Goal: Task Accomplishment & Management: Manage account settings

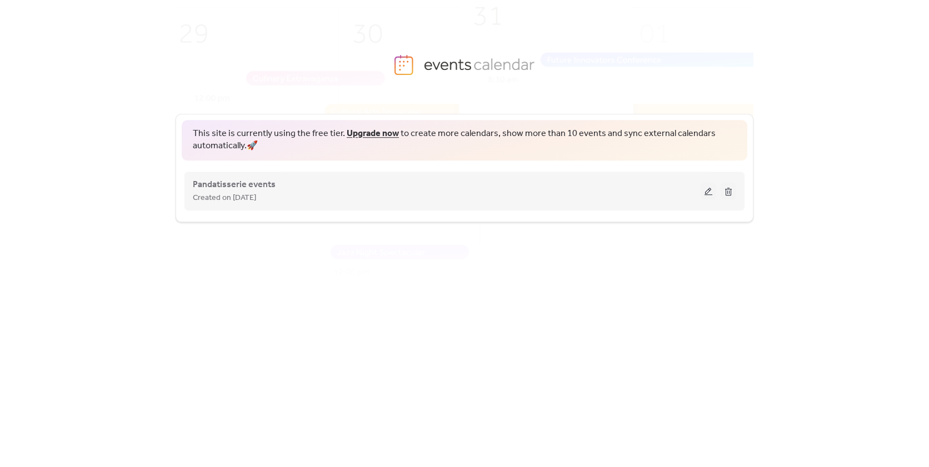
click at [645, 198] on div "Created on [DATE]" at bounding box center [447, 197] width 508 height 13
click at [704, 192] on button at bounding box center [709, 191] width 16 height 17
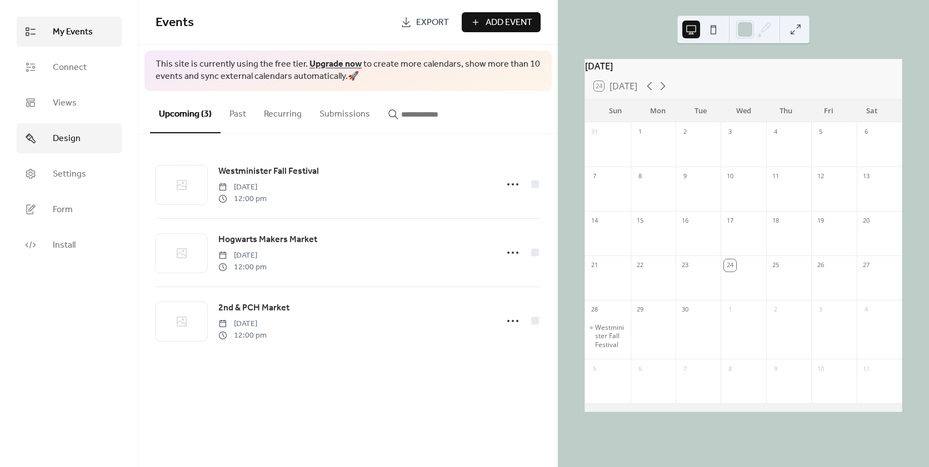
click at [96, 144] on link "Design" at bounding box center [69, 138] width 105 height 30
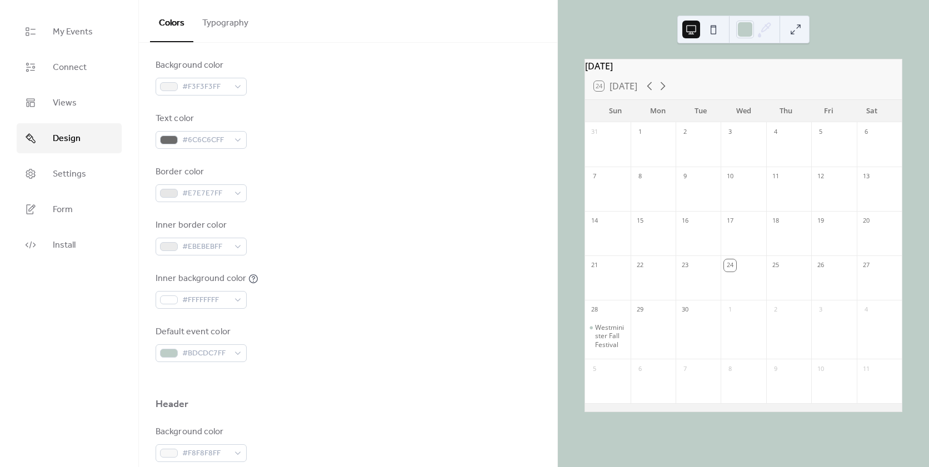
scroll to position [97, 0]
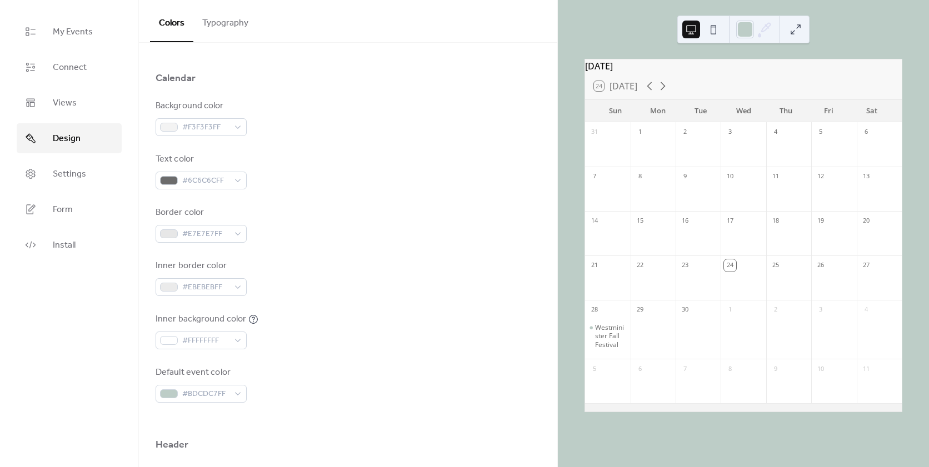
click at [717, 32] on button at bounding box center [714, 30] width 18 height 18
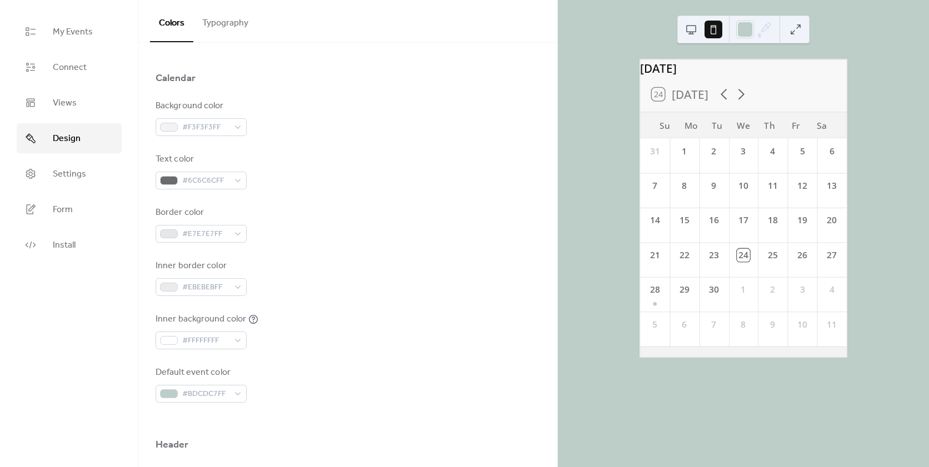
click at [842, 264] on div "31 1 2 3 4 5 6 7 8 9 10 11 12 13 14 15 16 17 18 19 20 21 22 23 24 25 26 27 28 2…" at bounding box center [743, 247] width 207 height 219
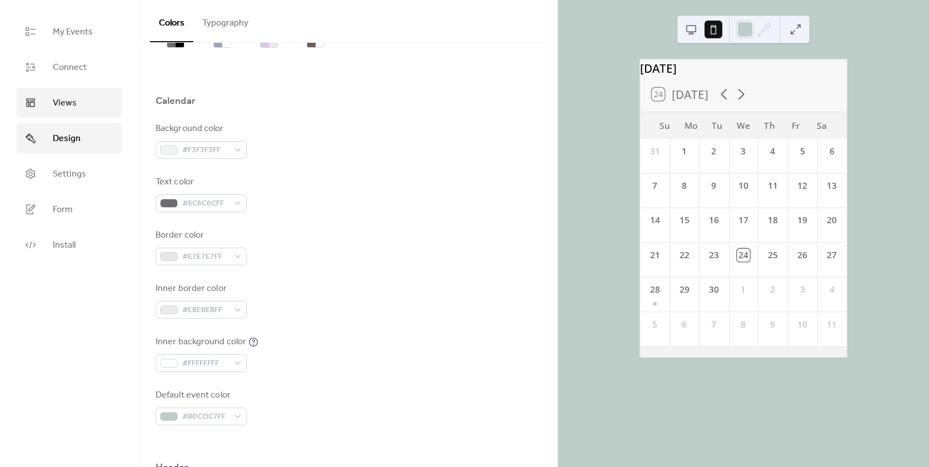
scroll to position [0, 0]
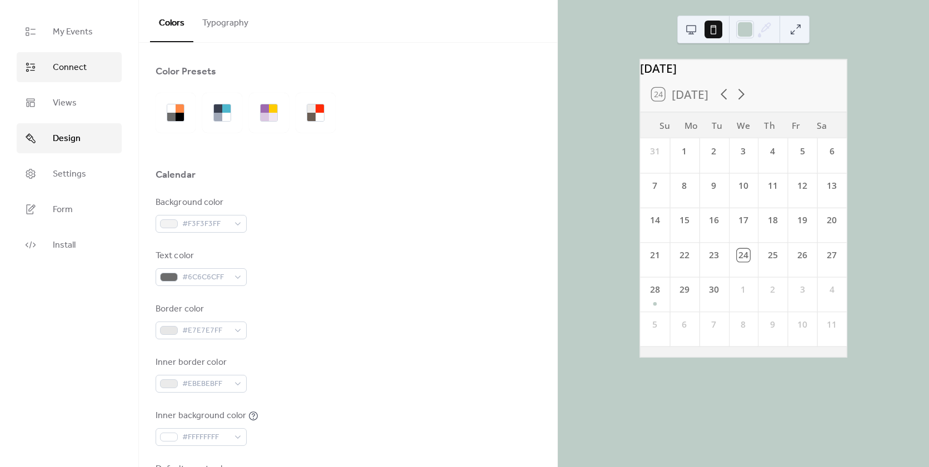
click at [84, 71] on span "Connect" at bounding box center [70, 67] width 34 height 13
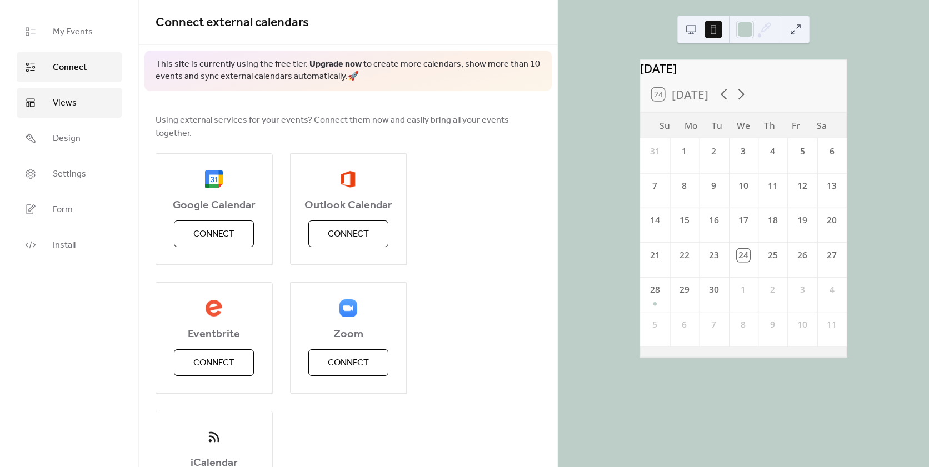
click at [79, 114] on link "Views" at bounding box center [69, 103] width 105 height 30
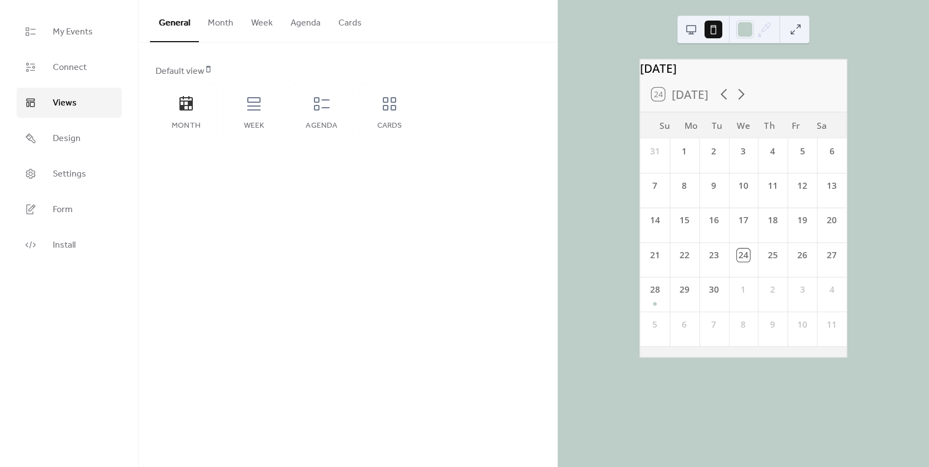
click at [213, 31] on button "Month" at bounding box center [220, 20] width 43 height 41
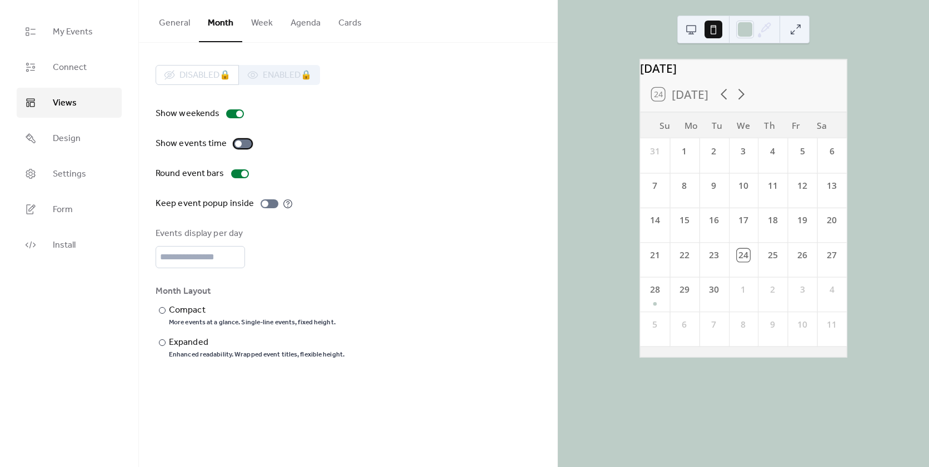
click at [240, 145] on div at bounding box center [243, 143] width 18 height 9
click at [692, 22] on button at bounding box center [691, 30] width 18 height 18
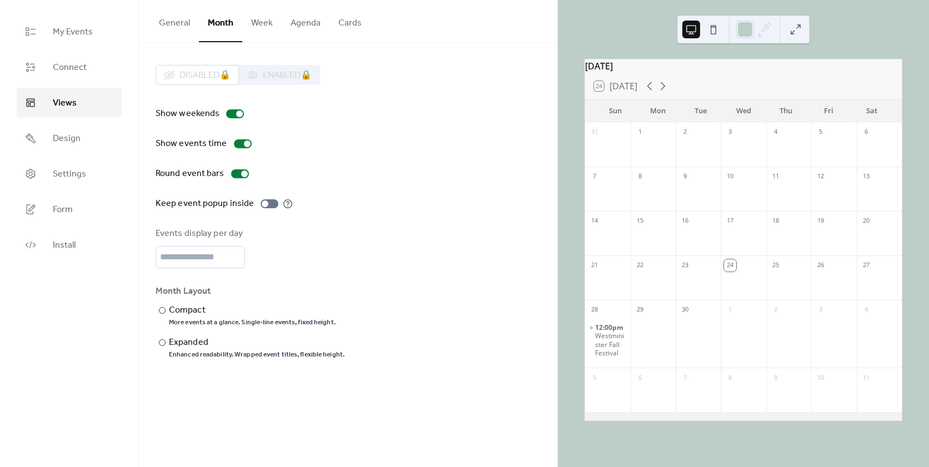
click at [712, 24] on button at bounding box center [714, 30] width 18 height 18
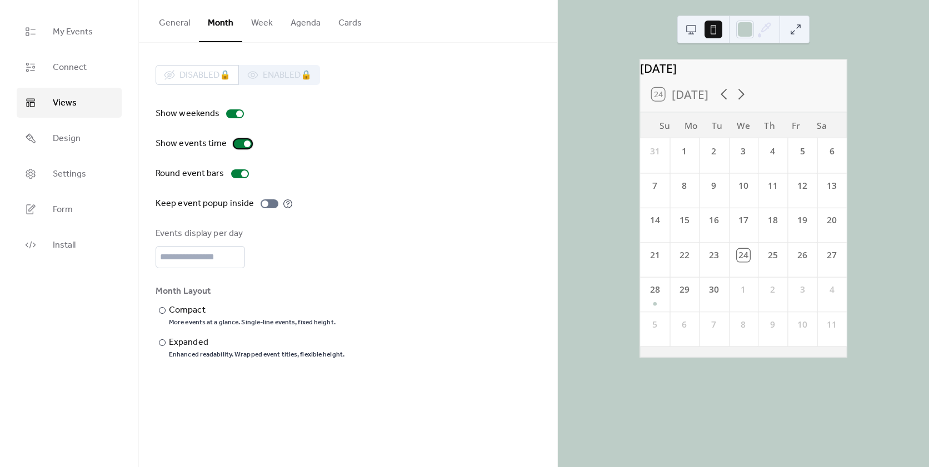
click at [244, 143] on div at bounding box center [247, 144] width 7 height 7
click at [189, 313] on div "Compact" at bounding box center [251, 310] width 164 height 13
click at [192, 347] on div "Expanded" at bounding box center [255, 342] width 173 height 13
click at [258, 31] on button "Week" at bounding box center [261, 20] width 39 height 41
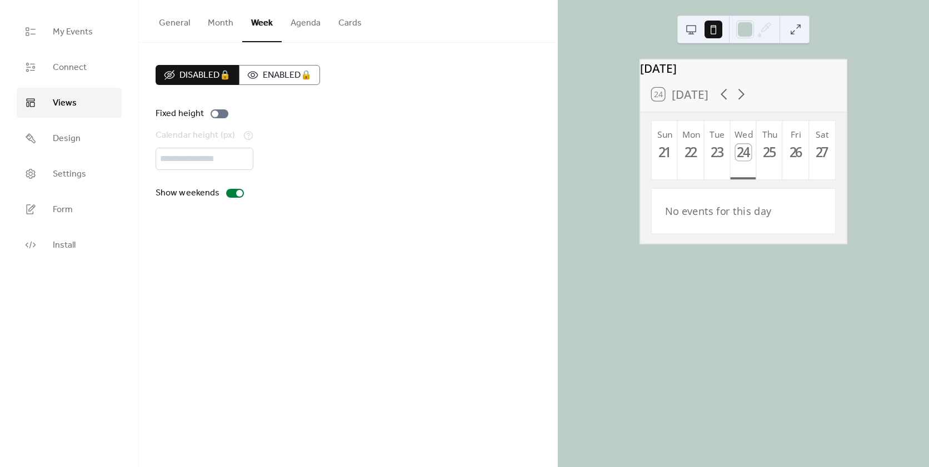
click at [296, 21] on button "Agenda" at bounding box center [306, 20] width 48 height 41
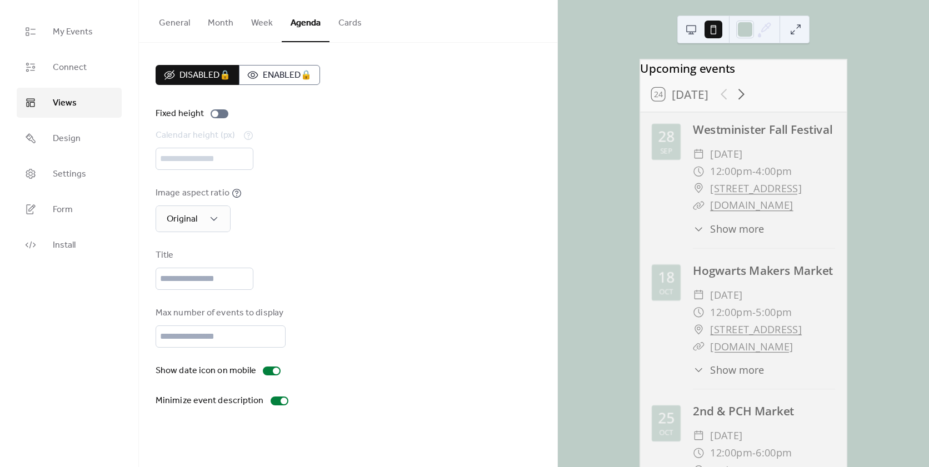
click at [331, 17] on button "Cards" at bounding box center [350, 20] width 41 height 41
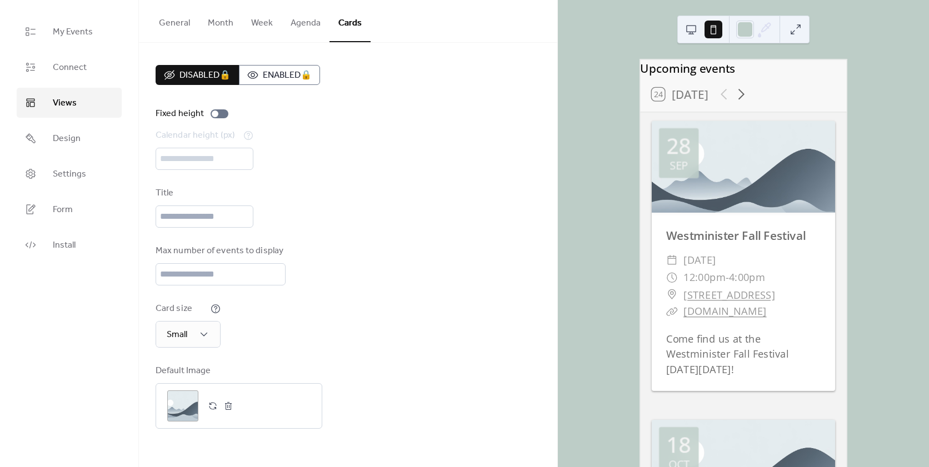
click at [177, 33] on button "General" at bounding box center [174, 20] width 49 height 41
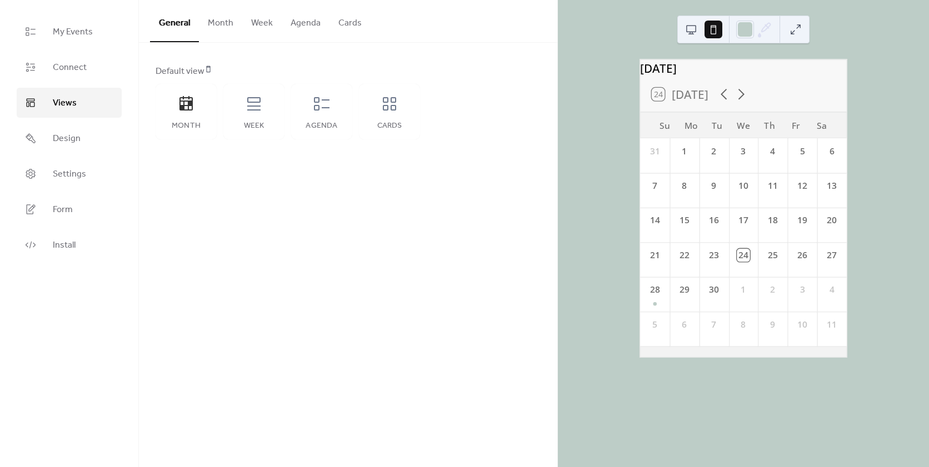
click at [224, 26] on button "Month" at bounding box center [220, 20] width 43 height 41
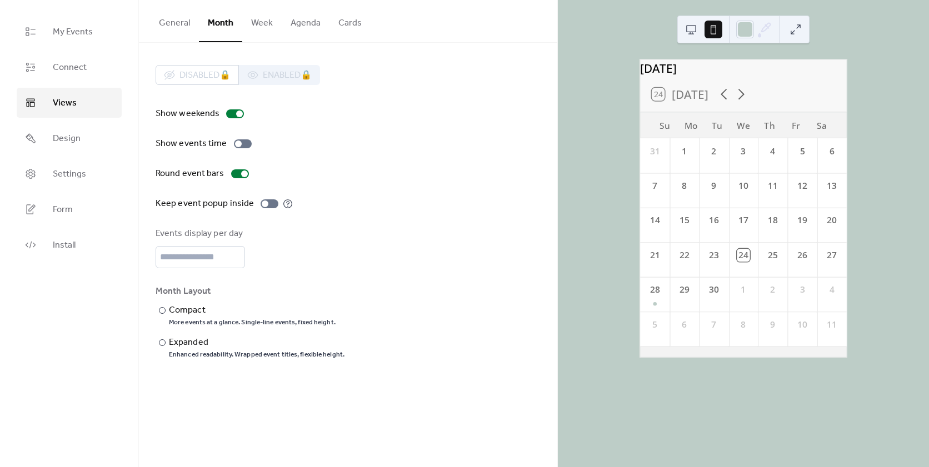
click at [258, 21] on button "Week" at bounding box center [261, 20] width 39 height 41
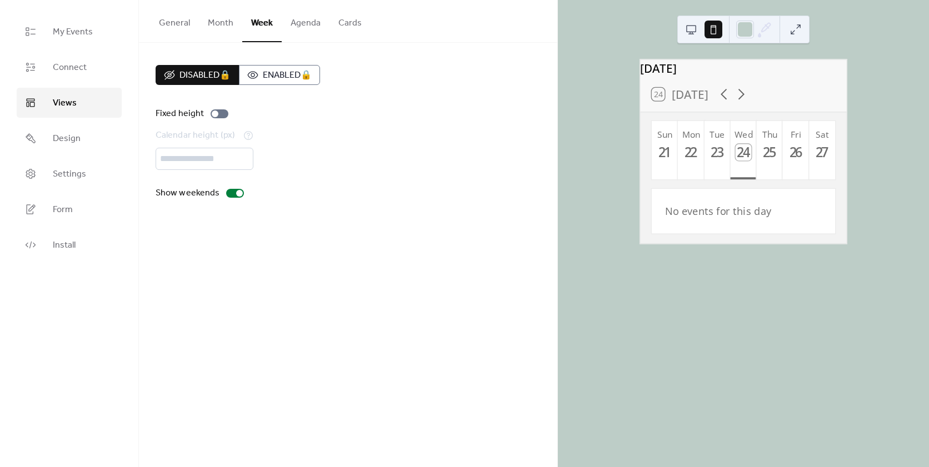
click at [289, 21] on button "Agenda" at bounding box center [306, 20] width 48 height 41
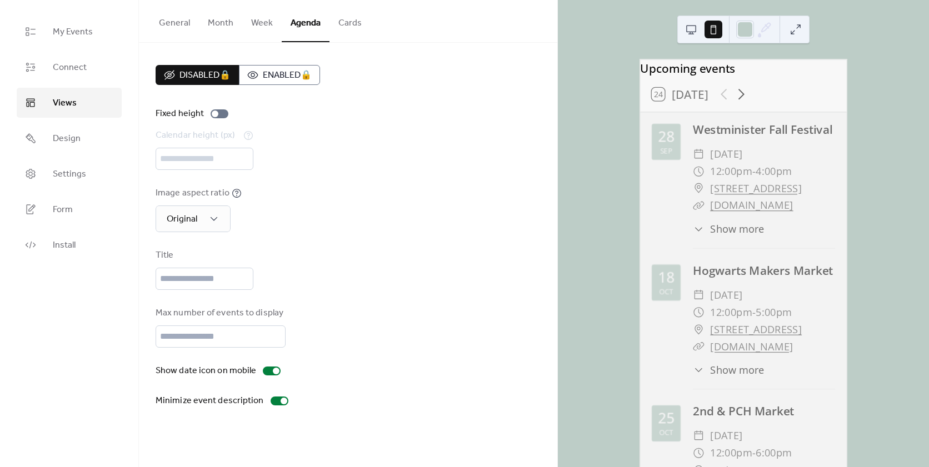
click at [339, 18] on button "Cards" at bounding box center [350, 20] width 41 height 41
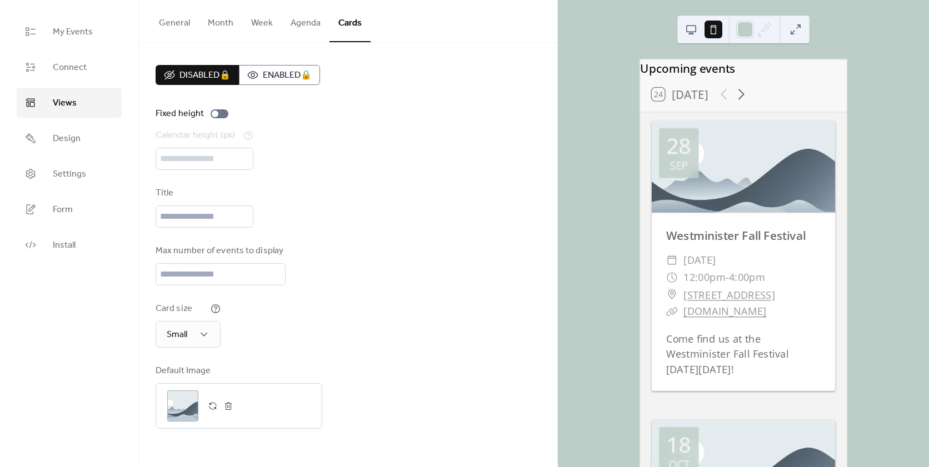
click at [181, 31] on button "General" at bounding box center [174, 20] width 49 height 41
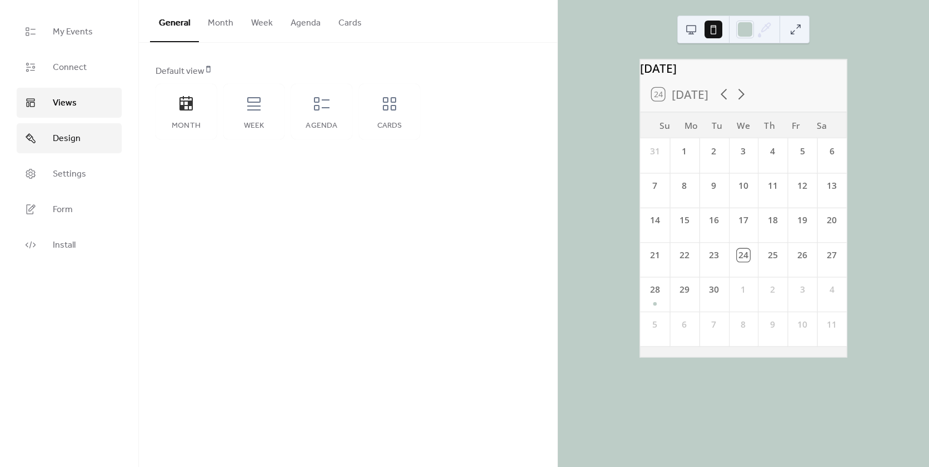
click at [87, 140] on link "Design" at bounding box center [69, 138] width 105 height 30
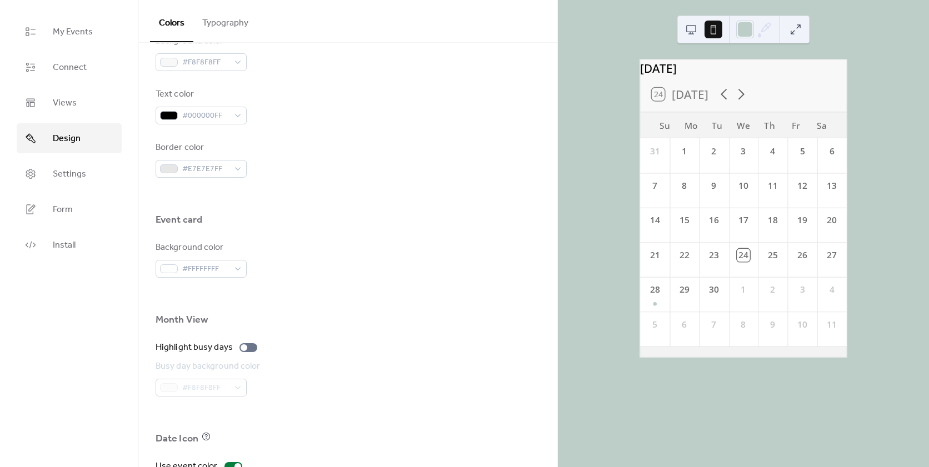
scroll to position [652, 0]
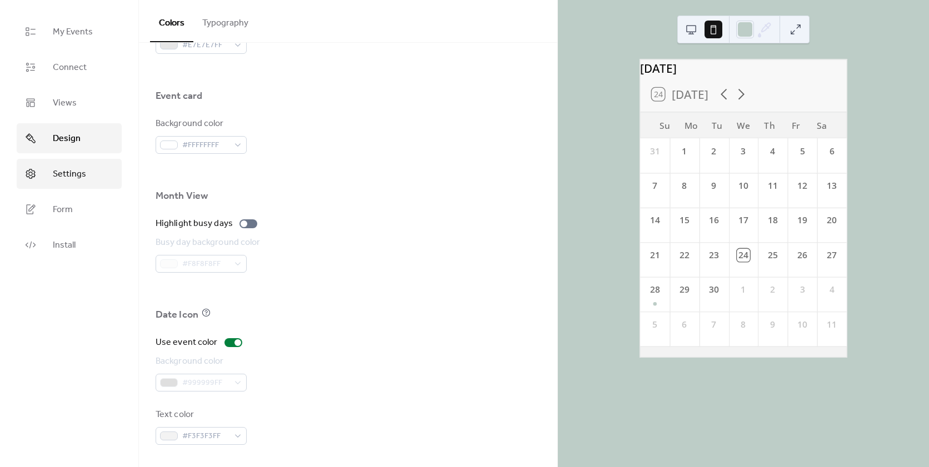
click at [41, 181] on link "Settings" at bounding box center [69, 174] width 105 height 30
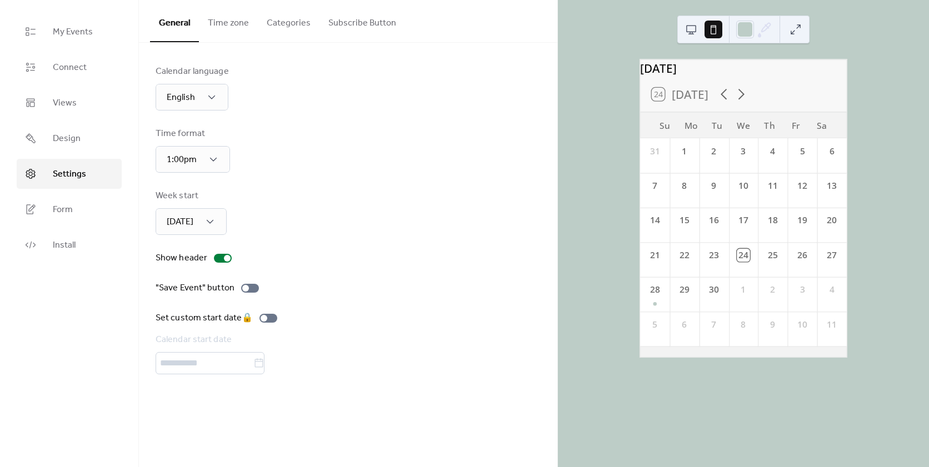
click at [39, 439] on div "My Events Connect Views Design Settings Form Install" at bounding box center [69, 233] width 139 height 467
click at [94, 42] on link "My Events" at bounding box center [69, 32] width 105 height 30
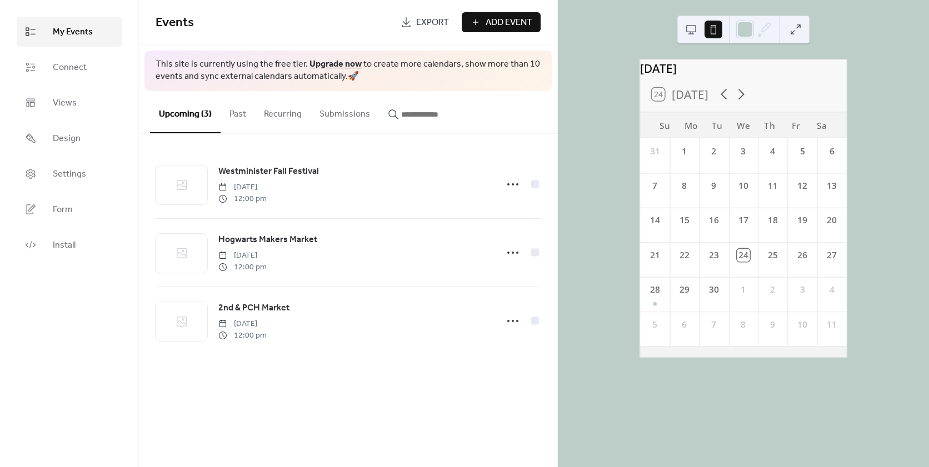
click at [841, 112] on div "24 [DATE]" at bounding box center [743, 94] width 207 height 34
click at [799, 37] on button at bounding box center [796, 30] width 18 height 18
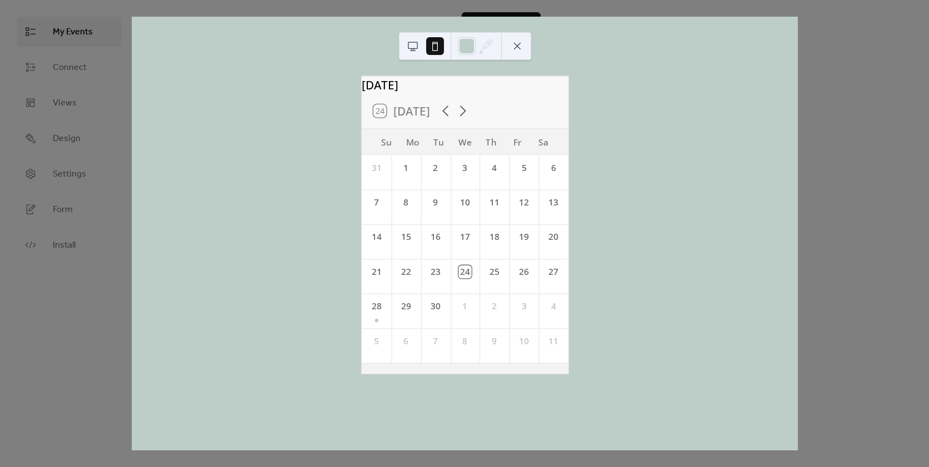
click at [798, 39] on div "[DATE] 24 [DATE] Su Mo Tu We Th Fr Sa 31 1 2 3 4 5 6 7 8 9 10 11 12 13 14 15 16…" at bounding box center [464, 234] width 667 height 434
click at [513, 46] on button at bounding box center [517, 46] width 18 height 18
